Goal: Transaction & Acquisition: Book appointment/travel/reservation

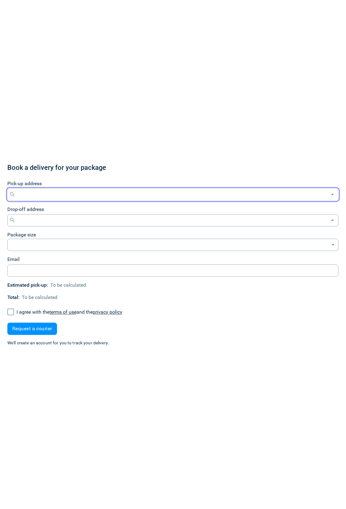
click at [131, 195] on input "Pick-up address" at bounding box center [172, 195] width 310 height 9
type input "london 11"
click at [124, 197] on input "Pick-up address" at bounding box center [172, 195] width 310 height 9
type input "l"
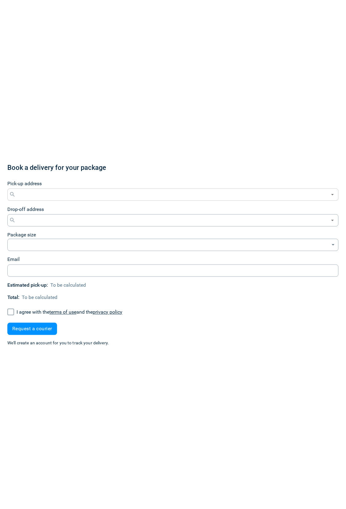
click at [31, 189] on div "Pick-up address" at bounding box center [172, 195] width 331 height 12
type input "a"
click at [54, 195] on input "Pick-up address" at bounding box center [172, 195] width 310 height 9
type input "a"
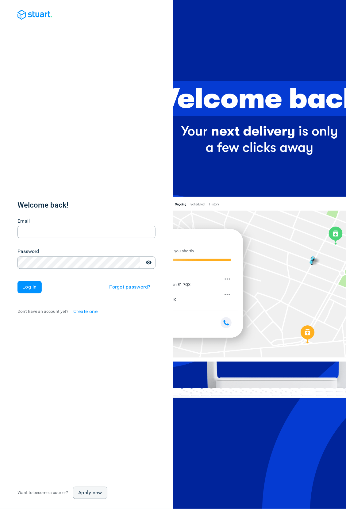
click at [21, 152] on div "Welcome back! Email Email Password Password Log in Forgot password? Don't have …" at bounding box center [86, 254] width 138 height 509
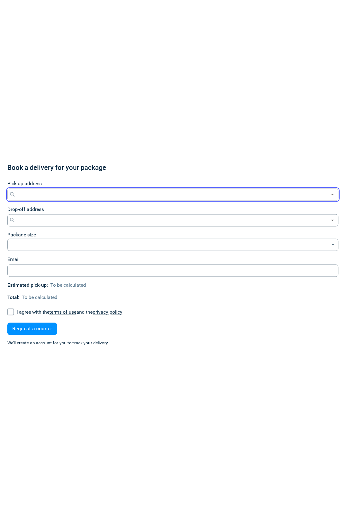
click at [52, 197] on input "Pick-up address" at bounding box center [172, 195] width 310 height 9
type input "a"
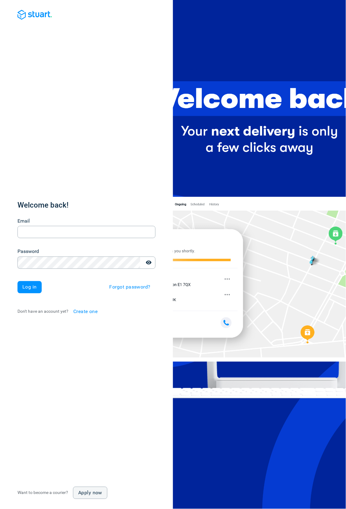
click at [79, 91] on div "Welcome back! Email Email Password Password Log in Forgot password? Don't have …" at bounding box center [86, 254] width 138 height 509
type input "[PERSON_NAME][EMAIL_ADDRESS][PERSON_NAME][DOMAIN_NAME]"
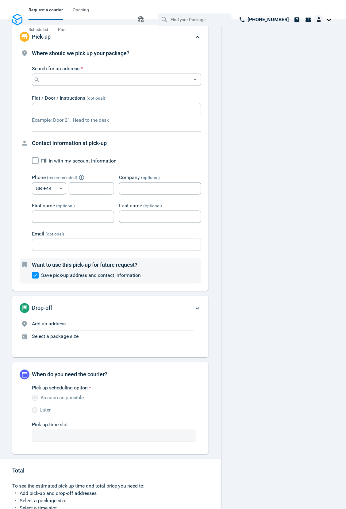
type input "FR"
